Goal: Navigation & Orientation: Find specific page/section

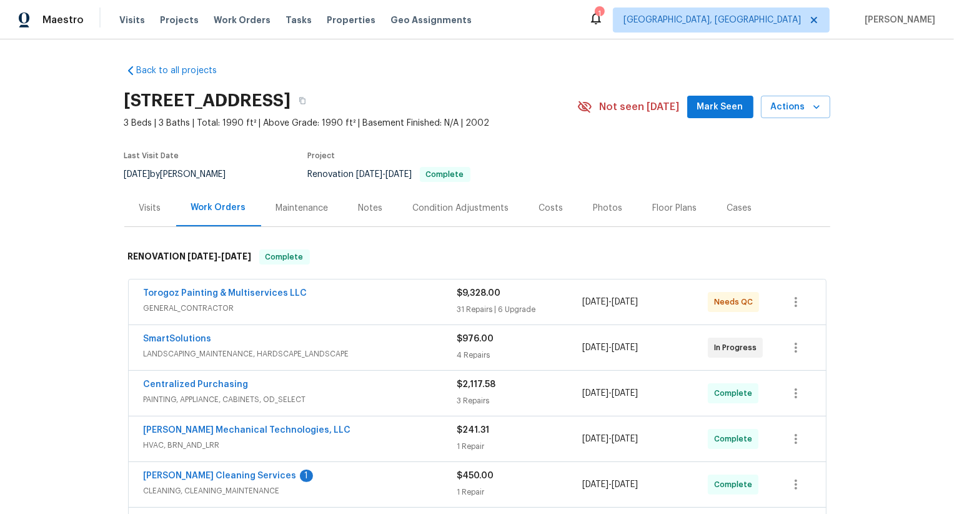
scroll to position [52, 0]
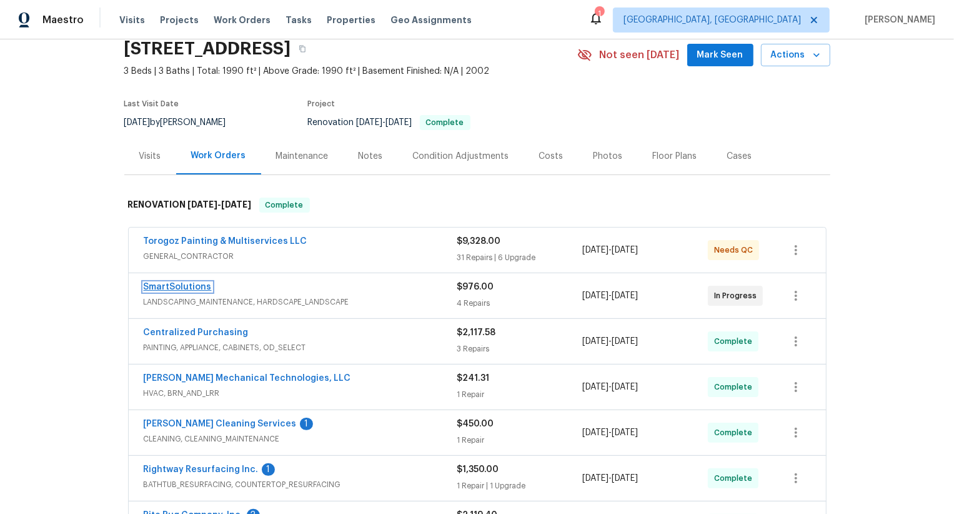
click at [182, 287] on link "SmartSolutions" at bounding box center [178, 286] width 68 height 9
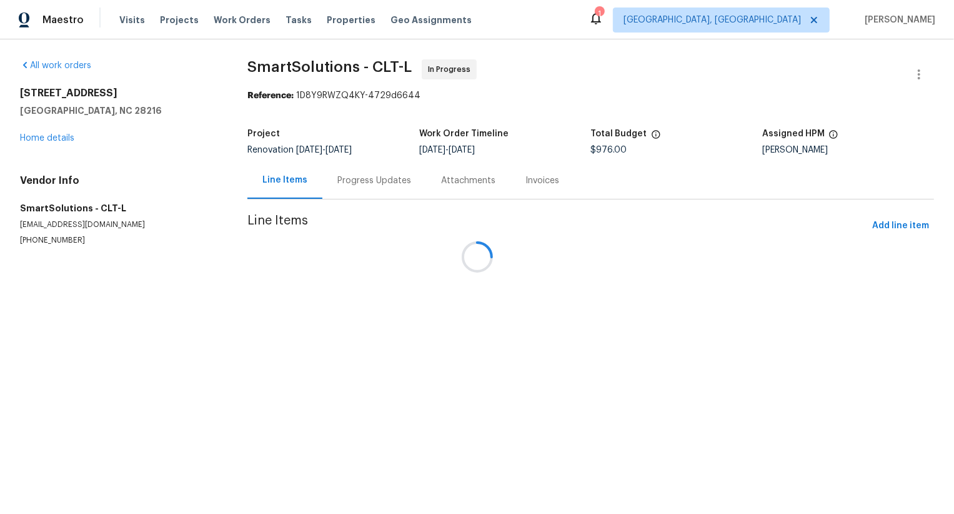
click at [359, 177] on div at bounding box center [477, 257] width 954 height 514
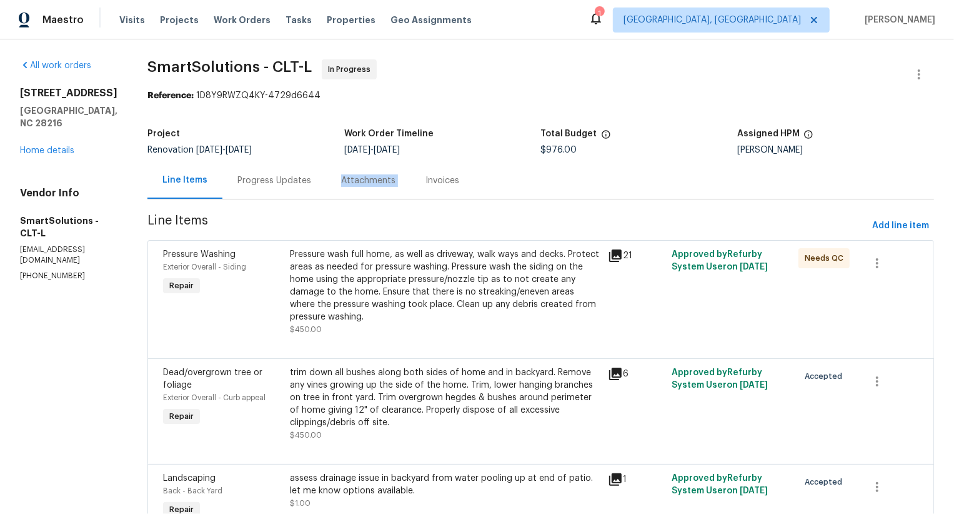
click at [359, 177] on div "Attachments" at bounding box center [368, 180] width 54 height 12
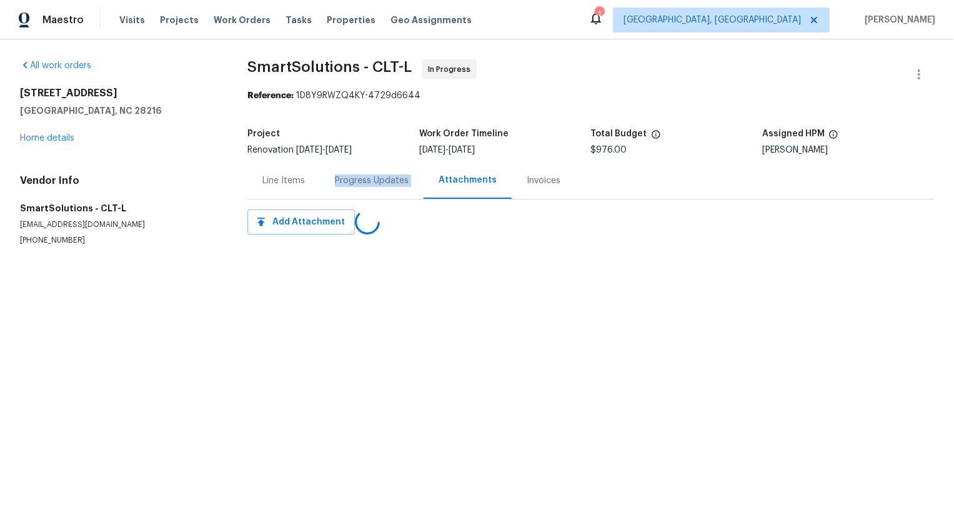
click at [359, 177] on div "Progress Updates" at bounding box center [372, 180] width 74 height 12
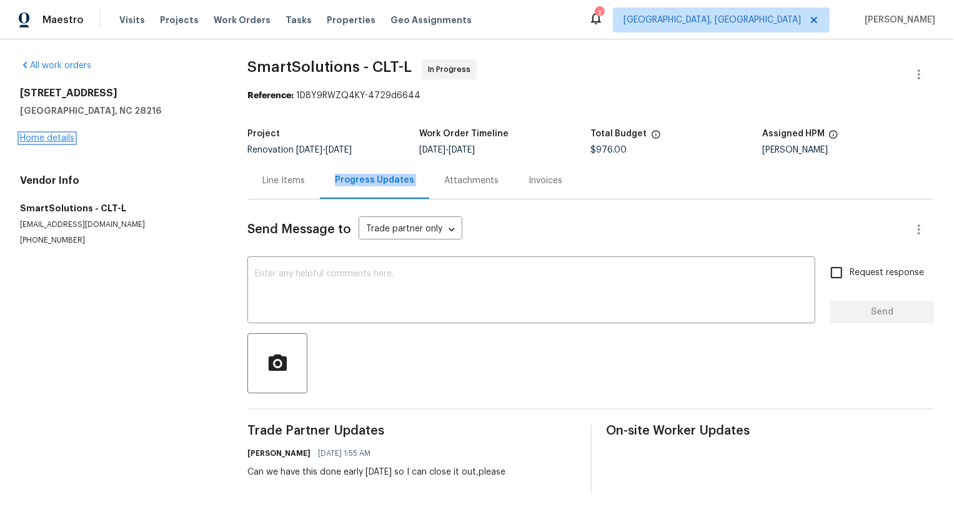
click at [65, 134] on link "Home details" at bounding box center [47, 138] width 54 height 9
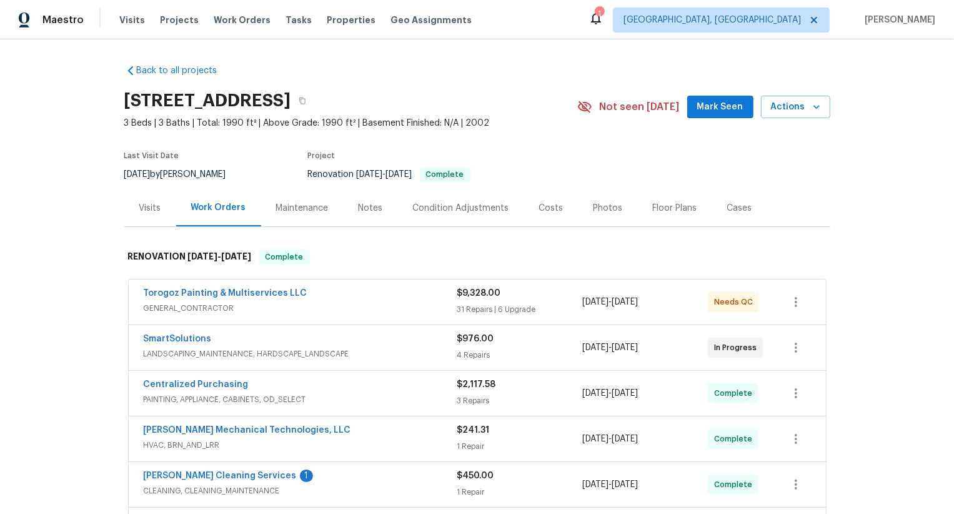
click at [136, 339] on div "SmartSolutions LANDSCAPING_MAINTENANCE, HARDSCAPE_LANDSCAPE $976.00 4 Repairs 8…" at bounding box center [477, 347] width 697 height 45
copy link "SmartSolutions"
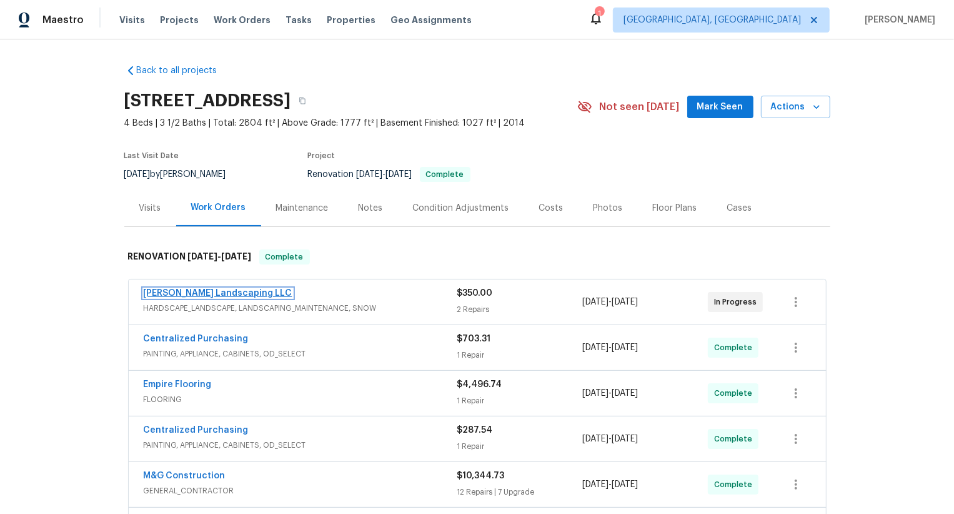
click at [196, 293] on link "Ruiz Landscaping LLC" at bounding box center [218, 293] width 149 height 9
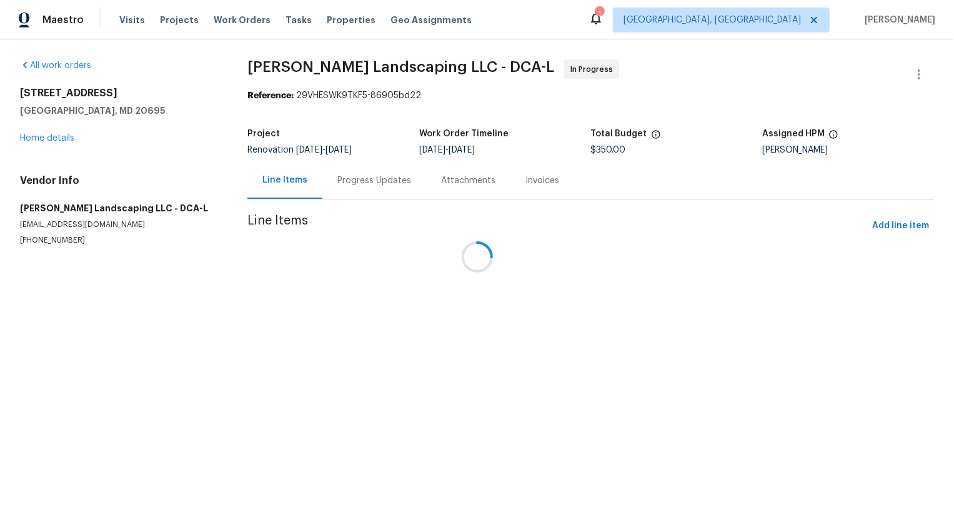
click at [364, 189] on div at bounding box center [477, 257] width 954 height 514
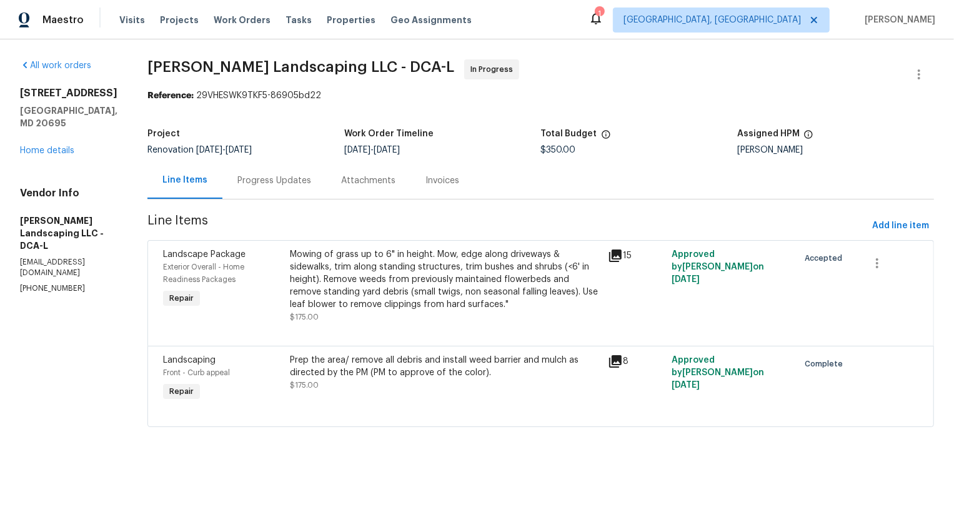
click at [364, 189] on div "Attachments" at bounding box center [368, 180] width 84 height 37
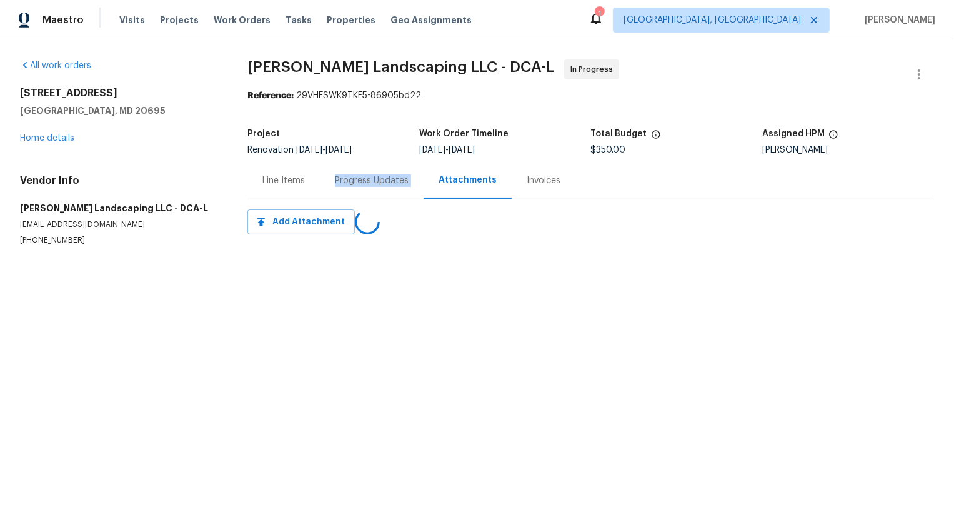
click at [364, 189] on div "Progress Updates" at bounding box center [372, 180] width 104 height 37
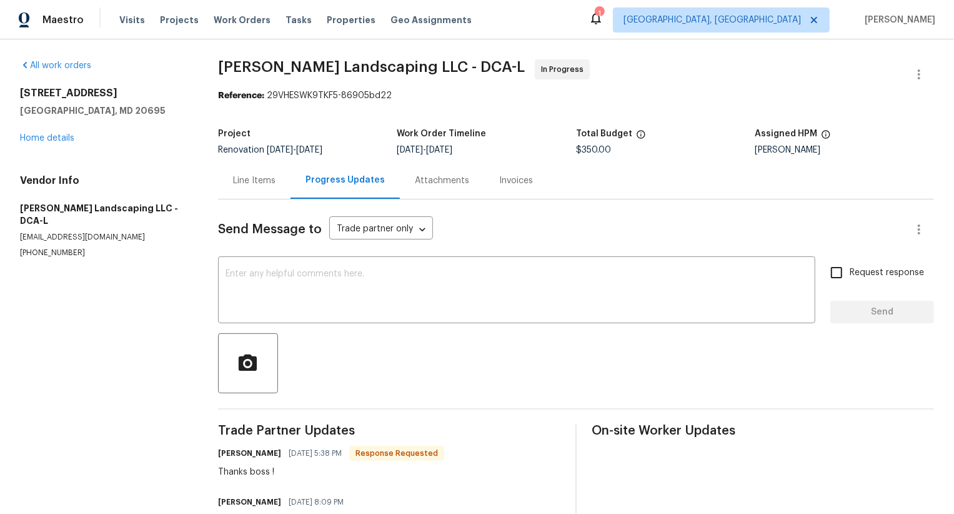
click at [57, 128] on div "5165 Atlantis Ln White Plains, MD 20695 Home details" at bounding box center [104, 115] width 168 height 57
click at [57, 136] on link "Home details" at bounding box center [47, 138] width 54 height 9
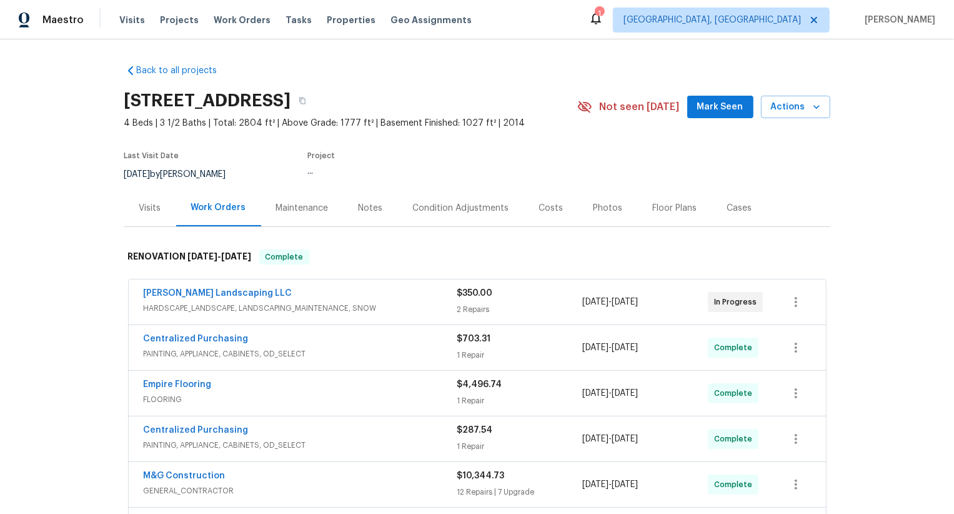
scroll to position [46, 0]
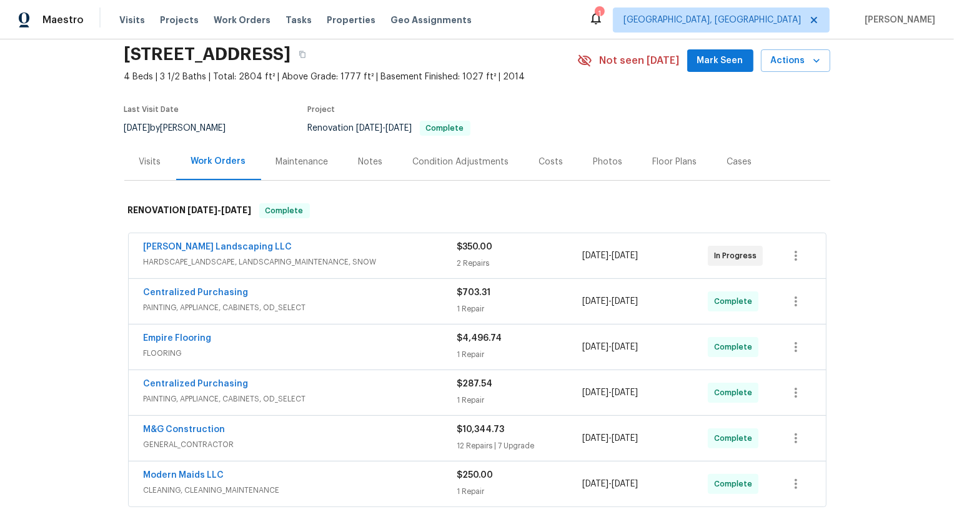
click at [132, 247] on div "Ruiz Landscaping LLC HARDSCAPE_LANDSCAPE, LANDSCAPING_MAINTENANCE, SNOW $350.00…" at bounding box center [477, 255] width 697 height 45
copy link "Ruiz Landscaping LLC"
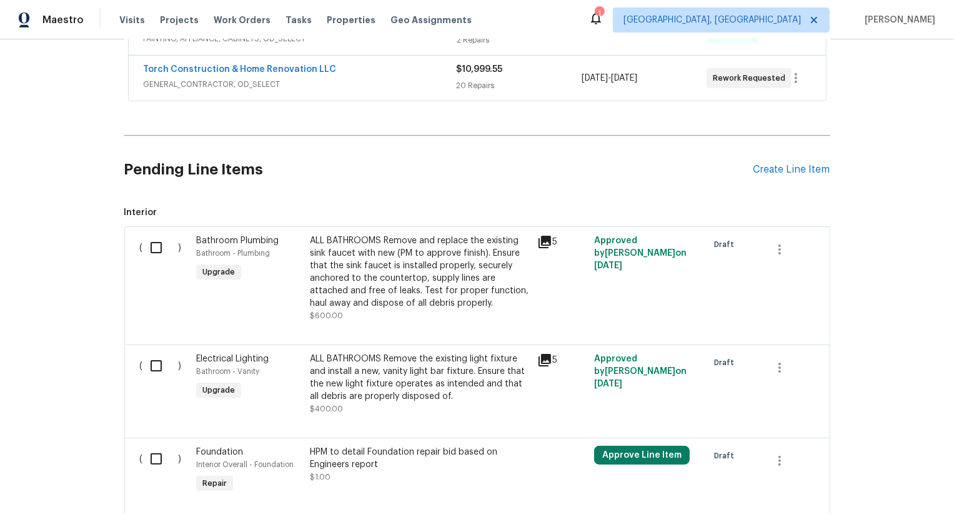
scroll to position [497, 0]
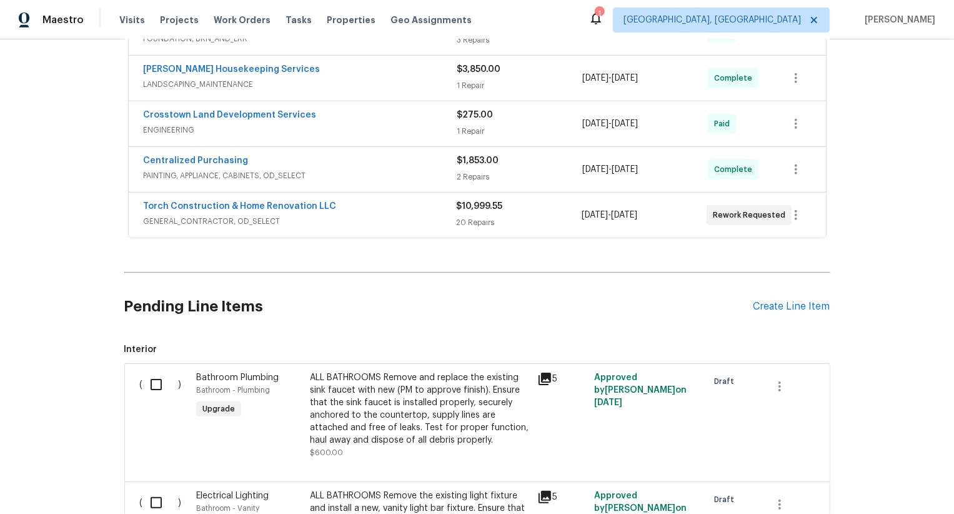
click at [795, 311] on div "Pending Line Items Create Line Item" at bounding box center [477, 306] width 706 height 58
click at [796, 309] on div "Create Line Item" at bounding box center [792, 307] width 77 height 12
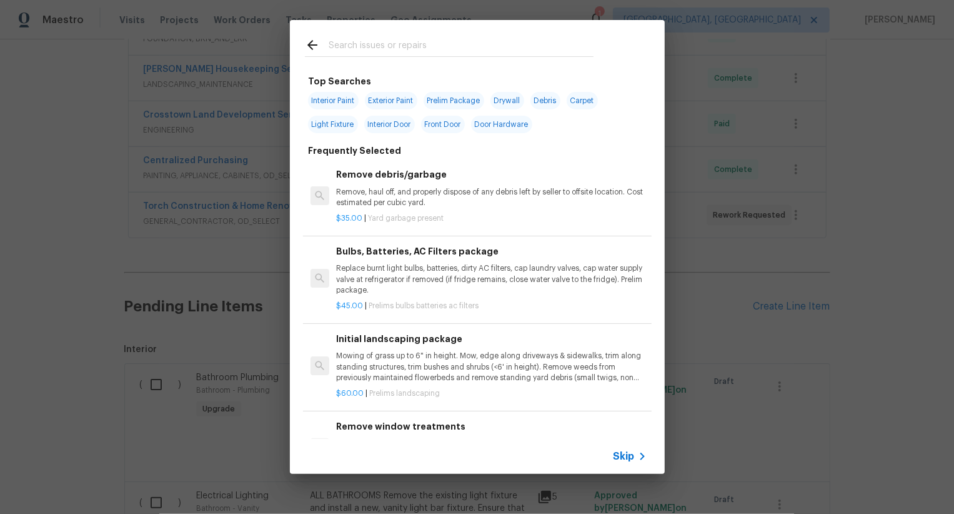
click at [615, 451] on span "Skip" at bounding box center [624, 456] width 21 height 12
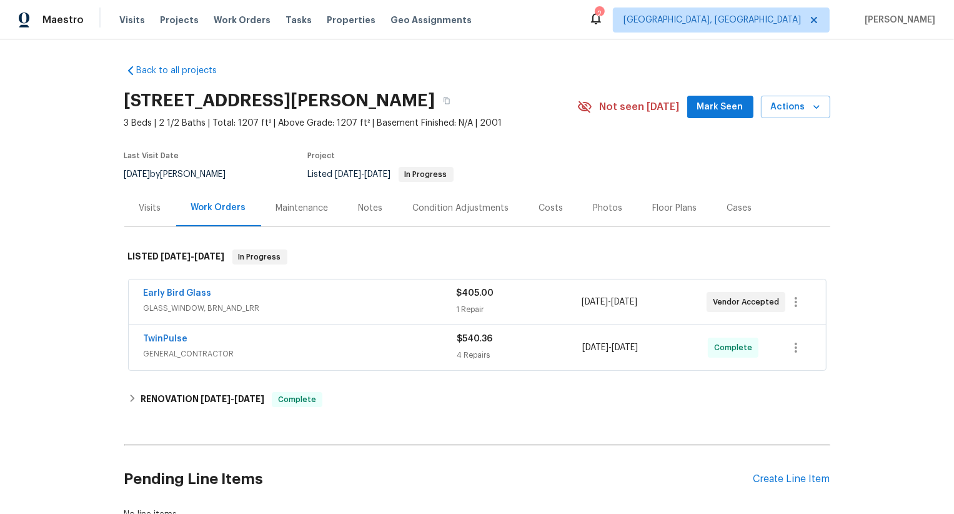
scroll to position [91, 0]
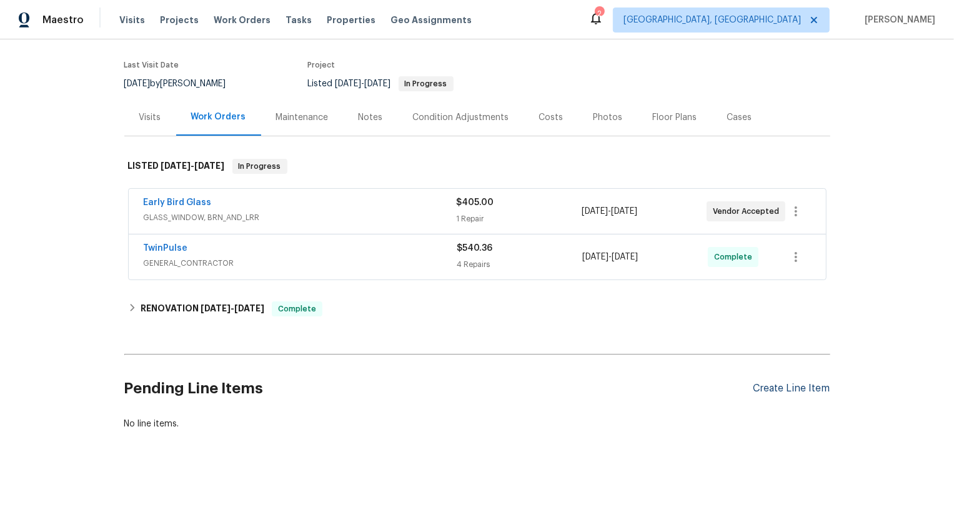
click at [805, 382] on div "Create Line Item" at bounding box center [792, 388] width 77 height 12
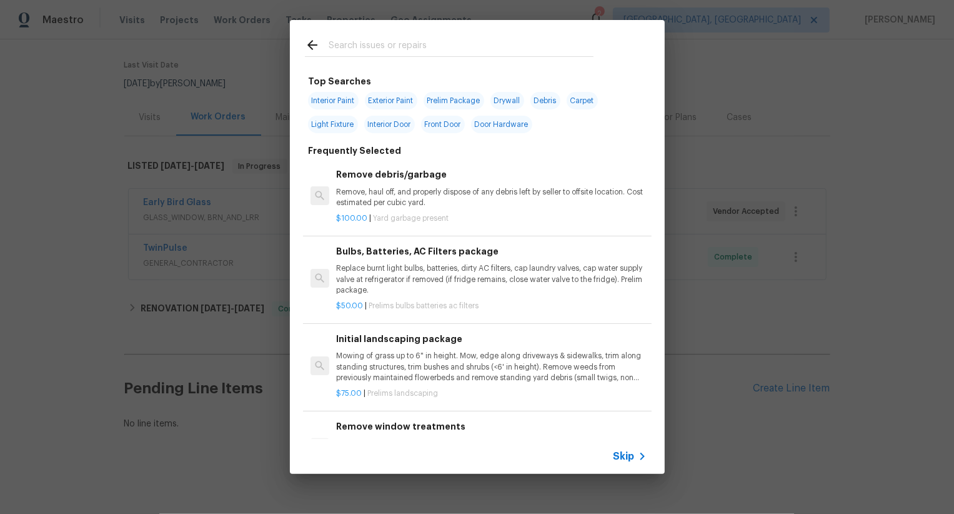
click at [620, 452] on span "Skip" at bounding box center [624, 456] width 21 height 12
